Goal: Register for event/course

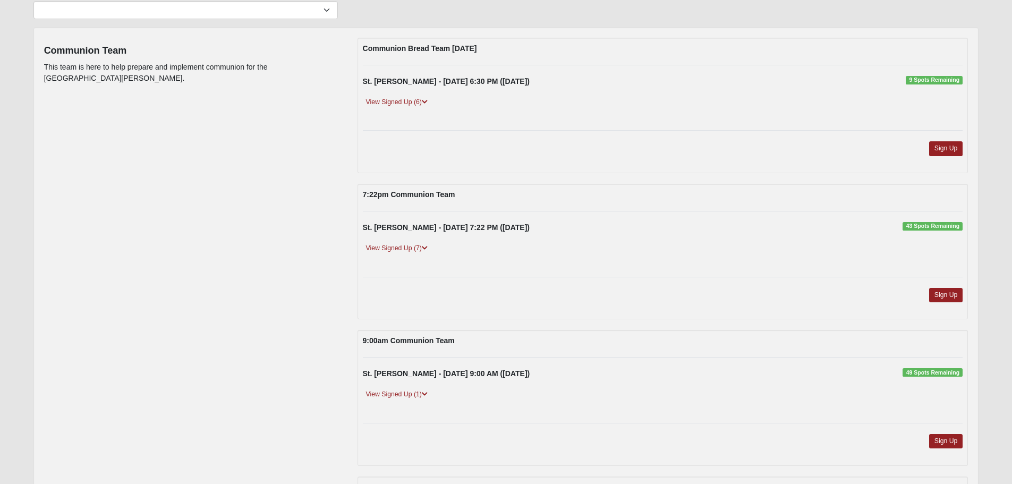
scroll to position [106, 0]
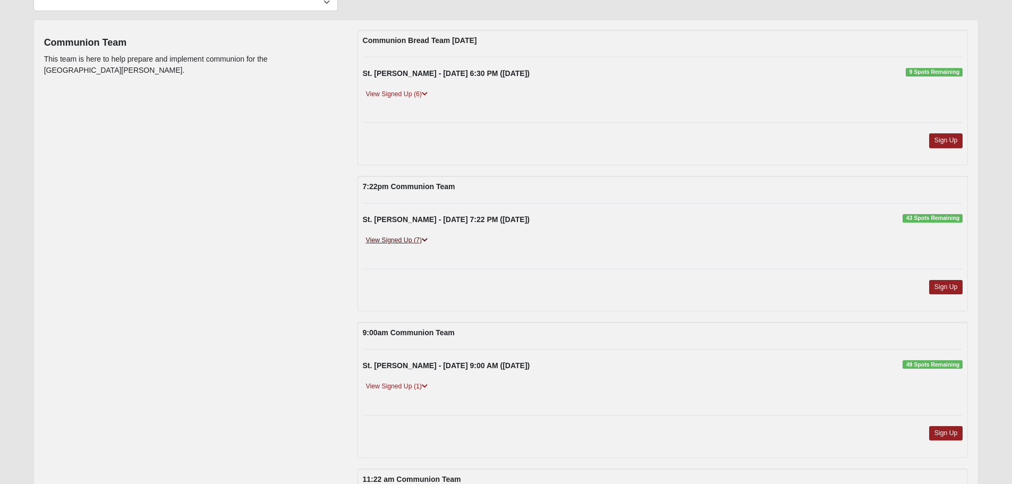
click at [409, 239] on link "View Signed Up (7)" at bounding box center [397, 240] width 68 height 11
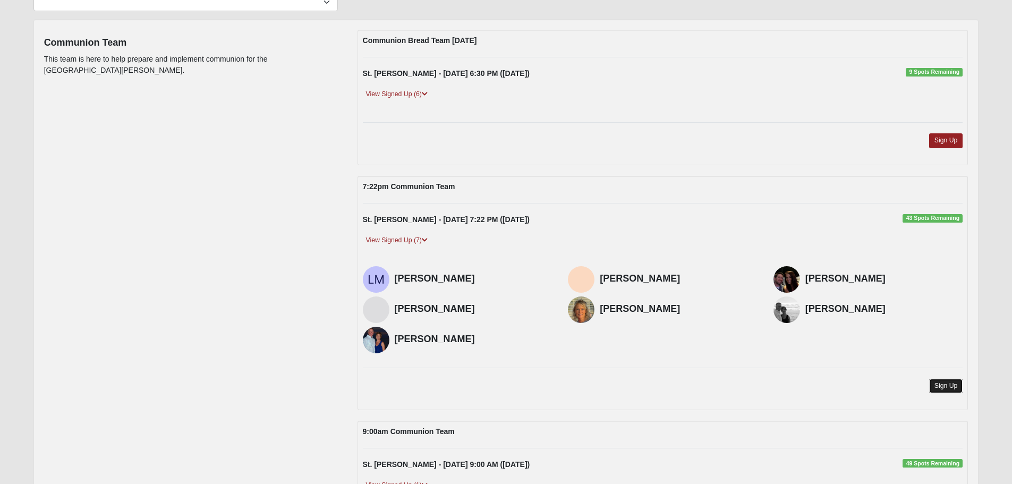
click at [946, 387] on link "Sign Up" at bounding box center [946, 386] width 34 height 14
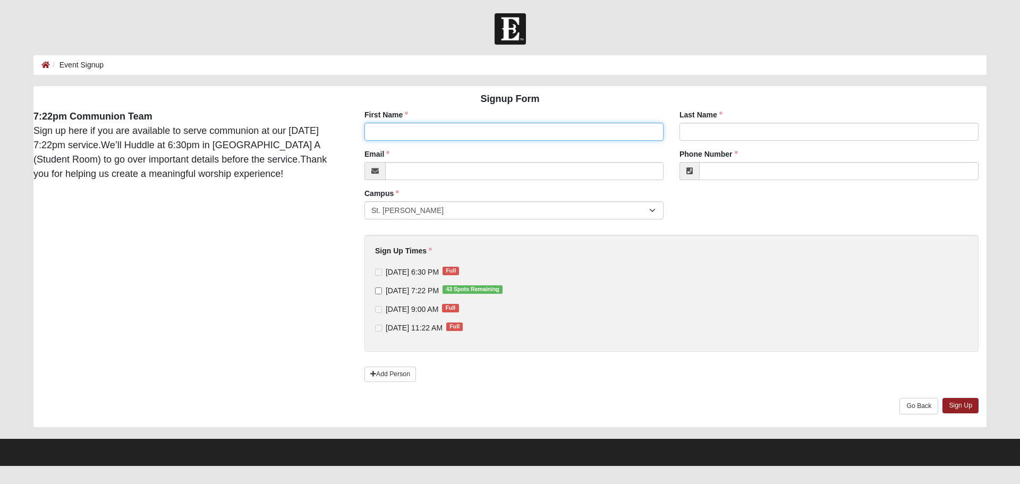
click at [428, 135] on input "First Name" at bounding box center [513, 132] width 299 height 18
type input "Tom"
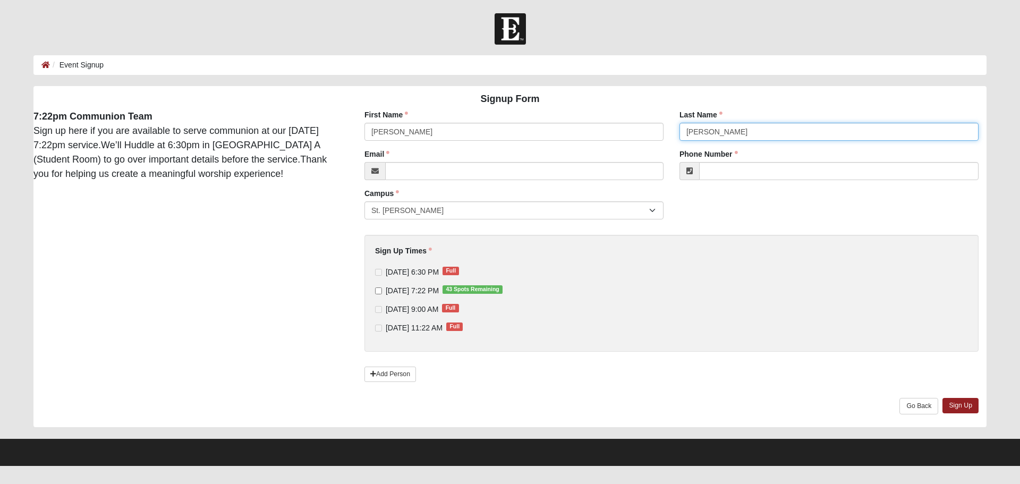
type input "Miller"
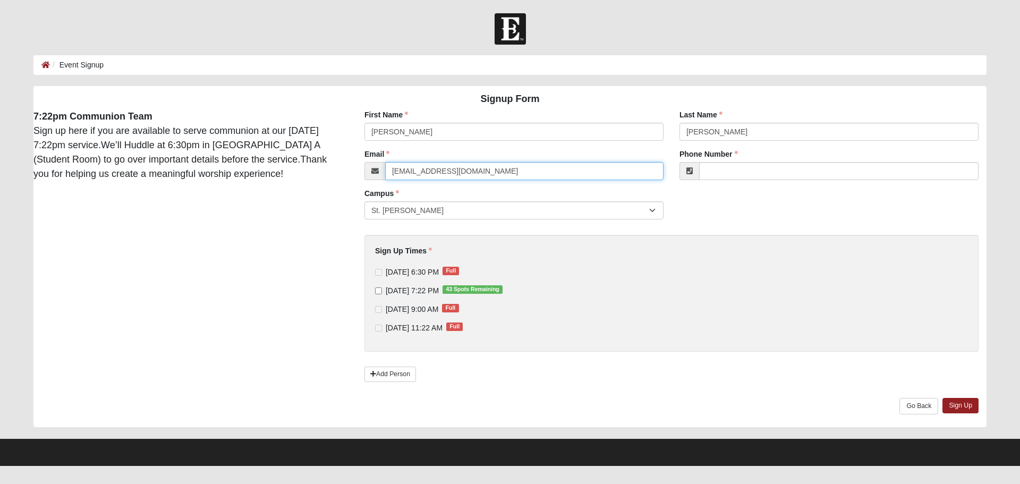
type input "tomiller@nasoco.com"
type input "(904) 612-5846"
click at [379, 290] on input "9/18/2025 7:22 PM 43 Spots Remaining" at bounding box center [378, 290] width 7 height 7
checkbox input "true"
click at [955, 405] on link "Sign Up" at bounding box center [961, 405] width 36 height 15
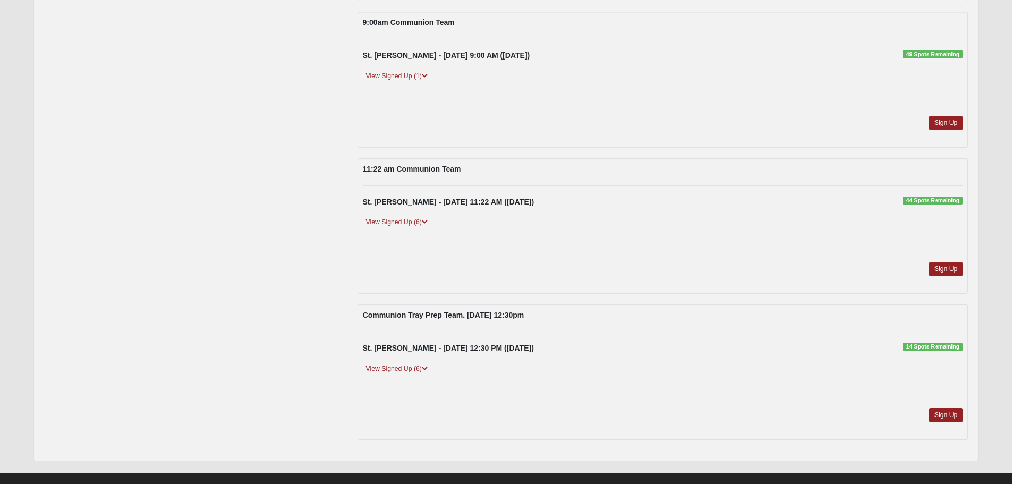
scroll to position [425, 0]
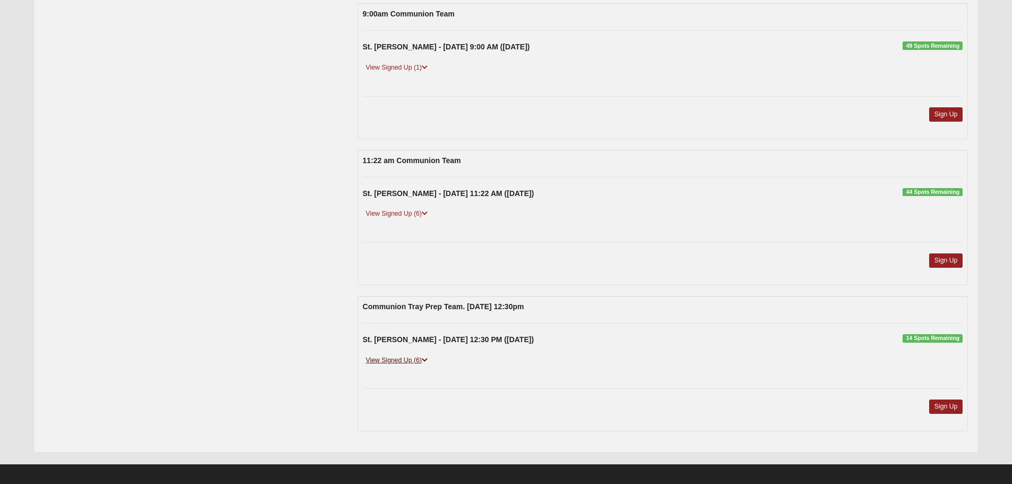
click at [400, 358] on link "View Signed Up (6)" at bounding box center [397, 360] width 68 height 11
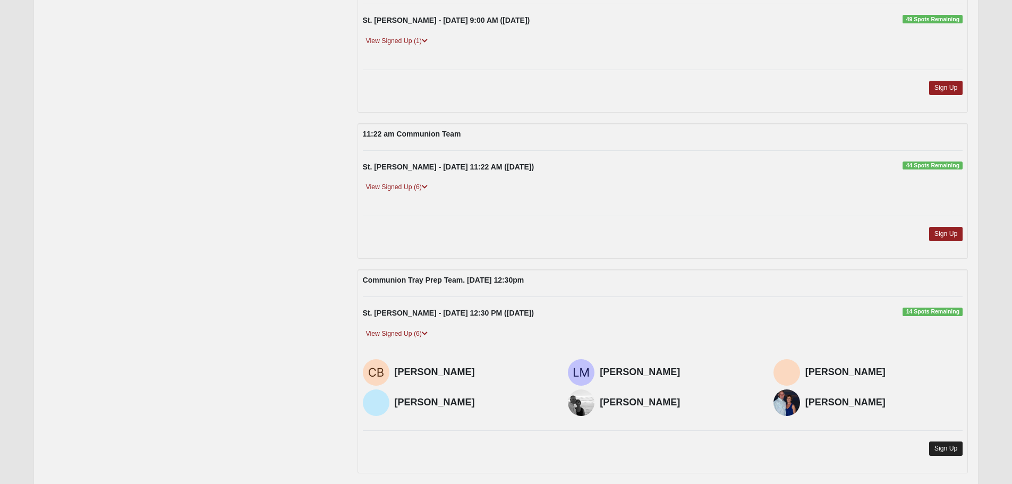
scroll to position [501, 0]
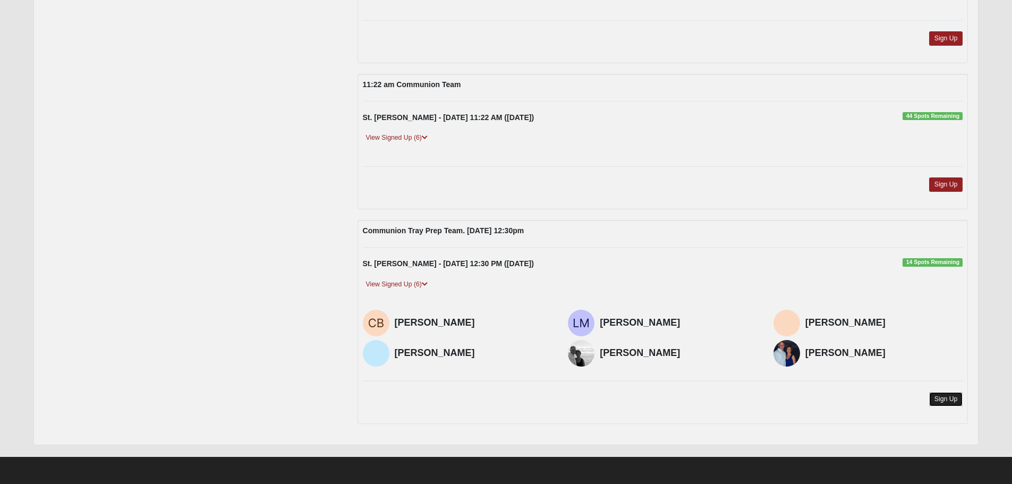
click at [948, 401] on link "Sign Up" at bounding box center [946, 399] width 34 height 14
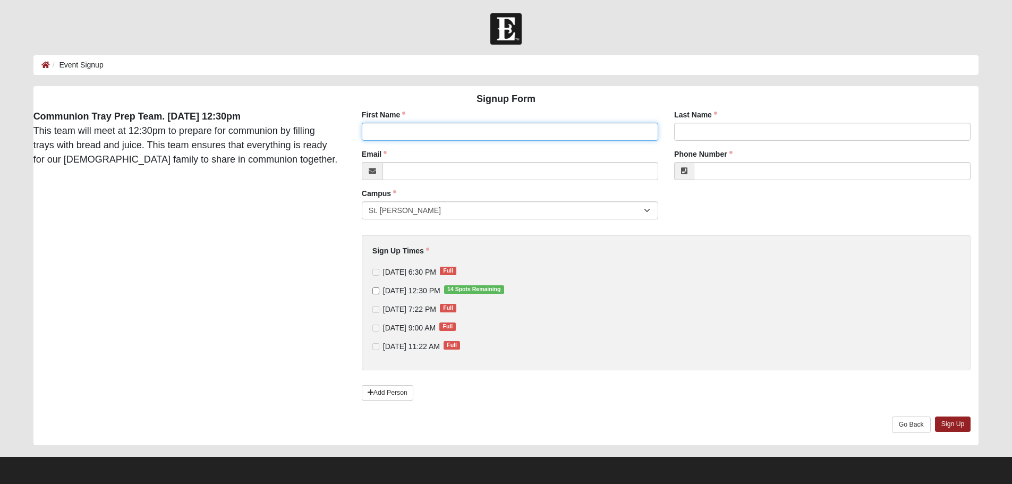
click at [376, 131] on input "First Name" at bounding box center [510, 132] width 296 height 18
type input "Tom"
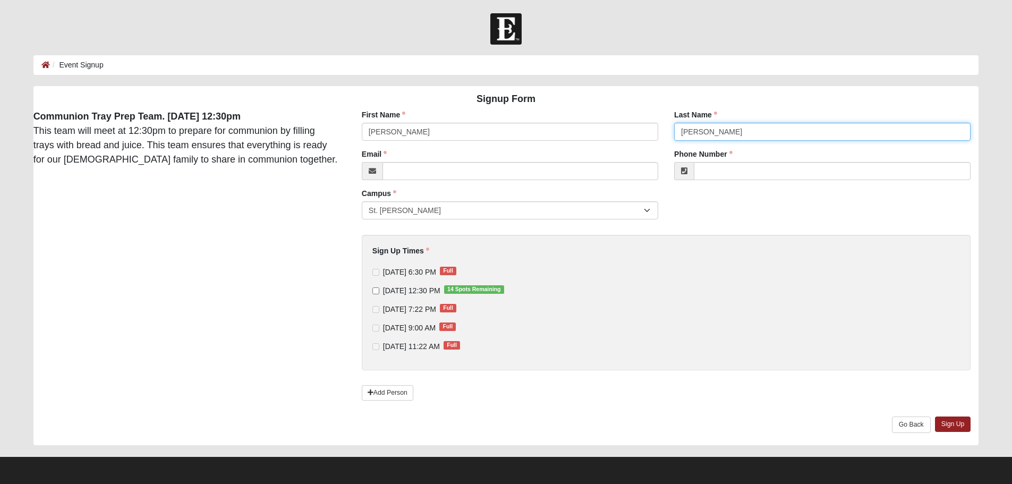
type input "Miller"
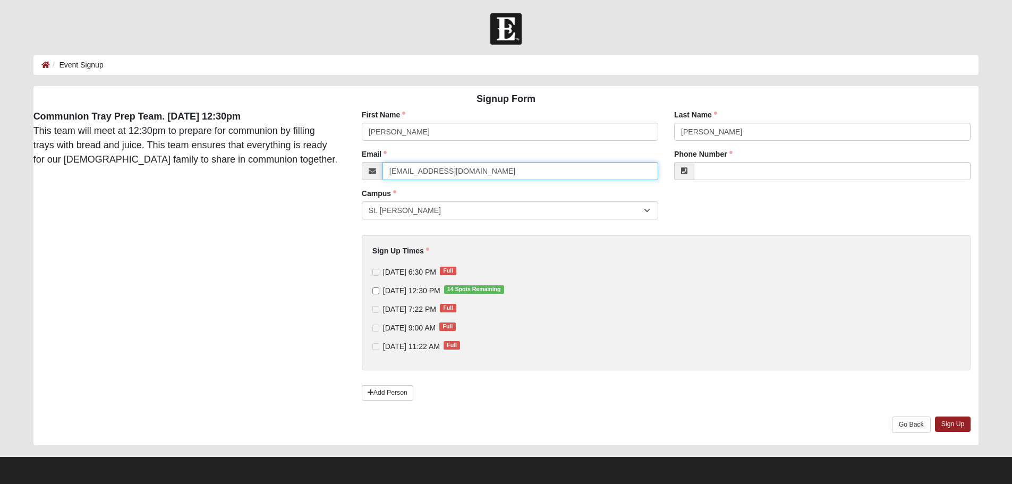
type input "tomiller@nasoco.com"
type input "(904) 612-5846"
click at [375, 291] on input "9/18/2025 12:30 PM 14 Spots Remaining" at bounding box center [375, 290] width 7 height 7
checkbox input "true"
click at [966, 425] on link "Sign Up" at bounding box center [953, 424] width 36 height 15
